Goal: Check status: Check status

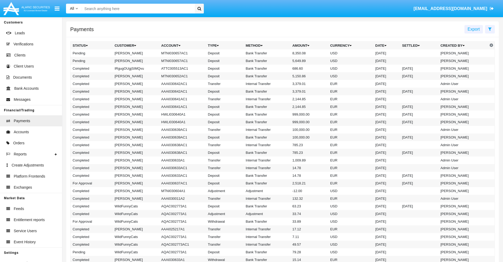
click at [490, 29] on icon at bounding box center [489, 29] width 3 height 4
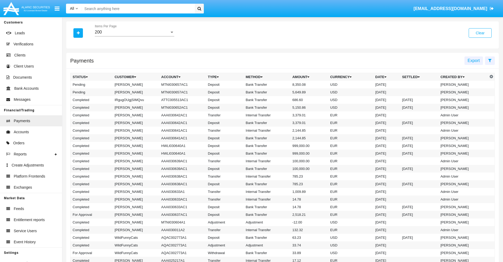
click at [134, 32] on div "200" at bounding box center [132, 32] width 75 height 5
click at [134, 36] on span "10" at bounding box center [134, 36] width 79 height 13
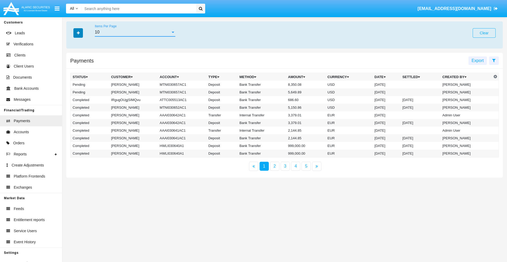
click at [78, 33] on icon "button" at bounding box center [78, 33] width 3 height 4
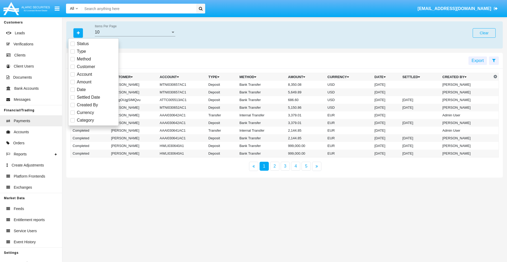
click at [83, 44] on span "Status" at bounding box center [83, 44] width 12 height 6
click at [73, 46] on input "Status" at bounding box center [72, 46] width 0 height 0
checkbox input "true"
click at [78, 33] on icon "button" at bounding box center [78, 33] width 3 height 4
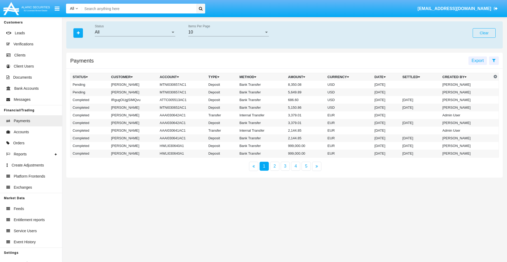
click at [135, 32] on div "All" at bounding box center [133, 32] width 76 height 5
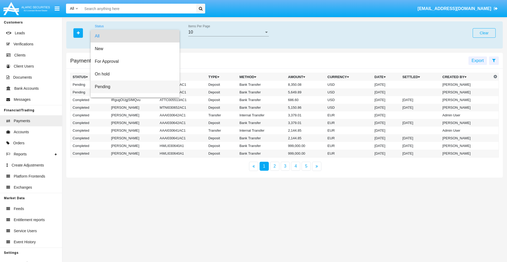
click at [133, 87] on span "Pending" at bounding box center [135, 86] width 80 height 13
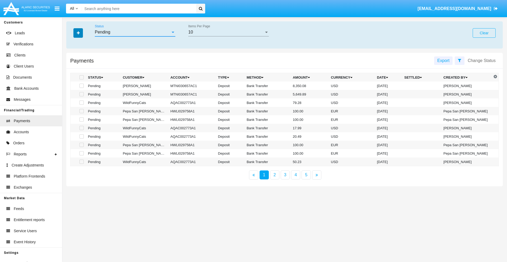
click at [78, 33] on icon "button" at bounding box center [78, 33] width 3 height 4
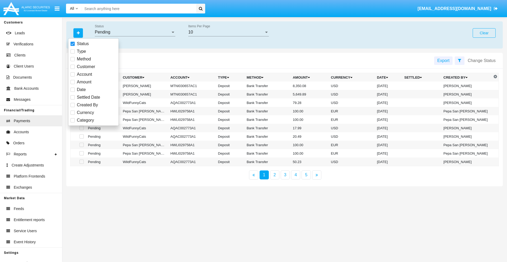
click at [84, 59] on span "Method" at bounding box center [84, 59] width 14 height 6
click at [73, 61] on input "Method" at bounding box center [72, 61] width 0 height 0
checkbox input "true"
click at [78, 33] on icon "button" at bounding box center [78, 33] width 3 height 4
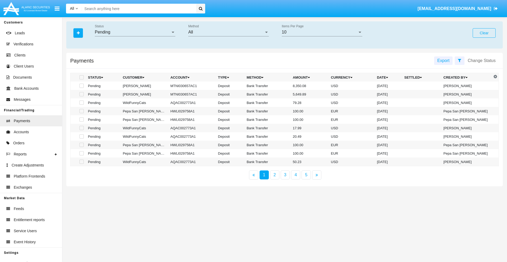
click at [228, 32] on div "All" at bounding box center [226, 32] width 76 height 5
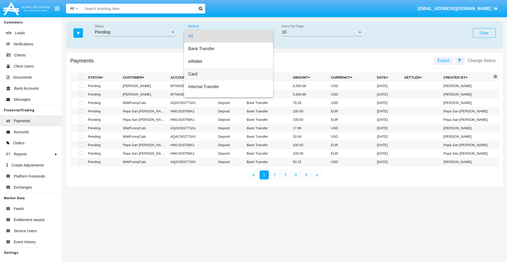
click at [226, 74] on span "Card" at bounding box center [228, 74] width 80 height 13
